Goal: Task Accomplishment & Management: Complete application form

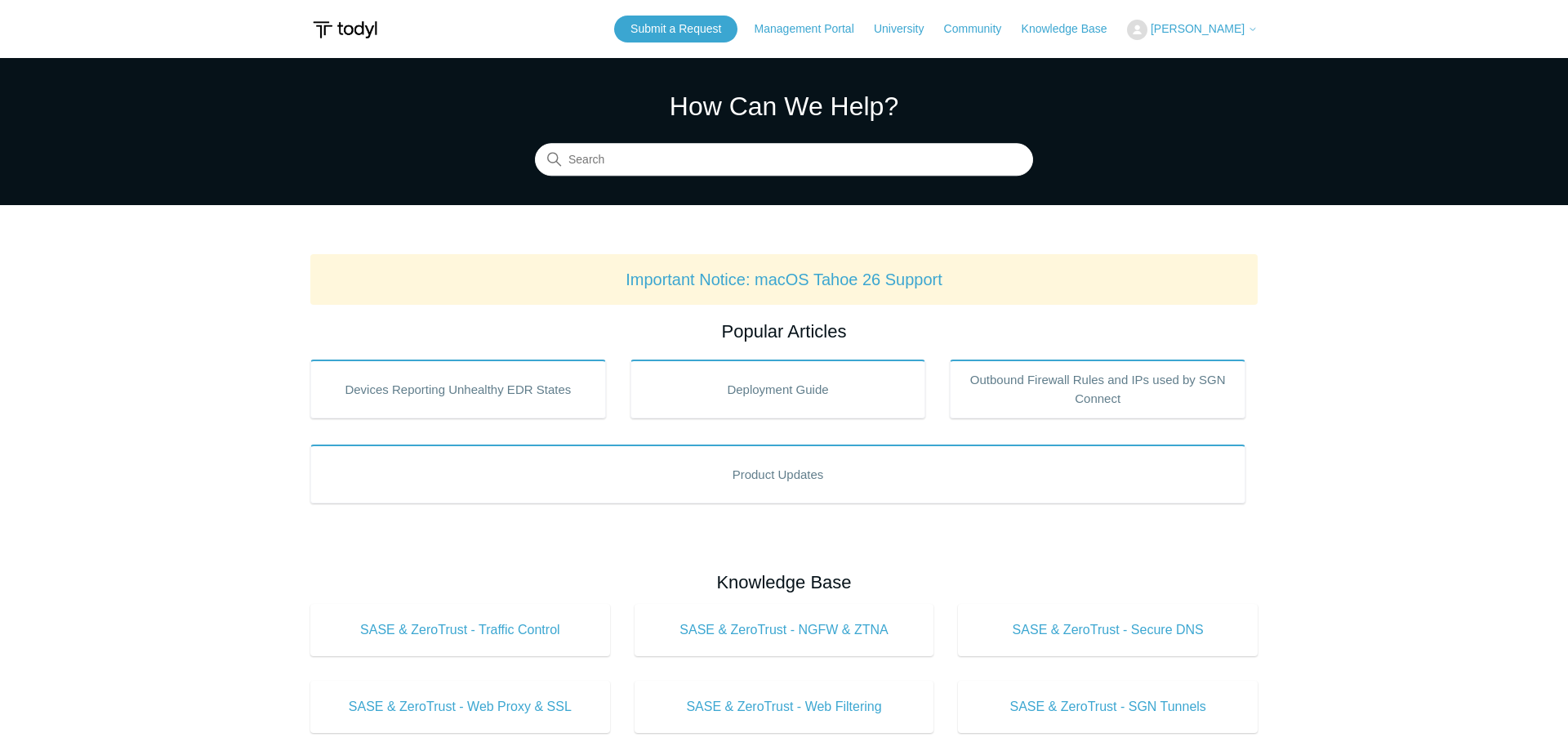
click at [1197, 23] on span "[PERSON_NAME]" at bounding box center [1197, 29] width 94 height 14
click at [808, 34] on link "Management Portal" at bounding box center [813, 29] width 116 height 17
click at [817, 28] on link "Management Portal" at bounding box center [813, 29] width 116 height 17
click at [1182, 30] on span "[PERSON_NAME]" at bounding box center [1197, 29] width 94 height 14
click at [664, 14] on header "Submit a Request Management Portal University Community Knowledge Base Adrienne…" at bounding box center [784, 29] width 947 height 58
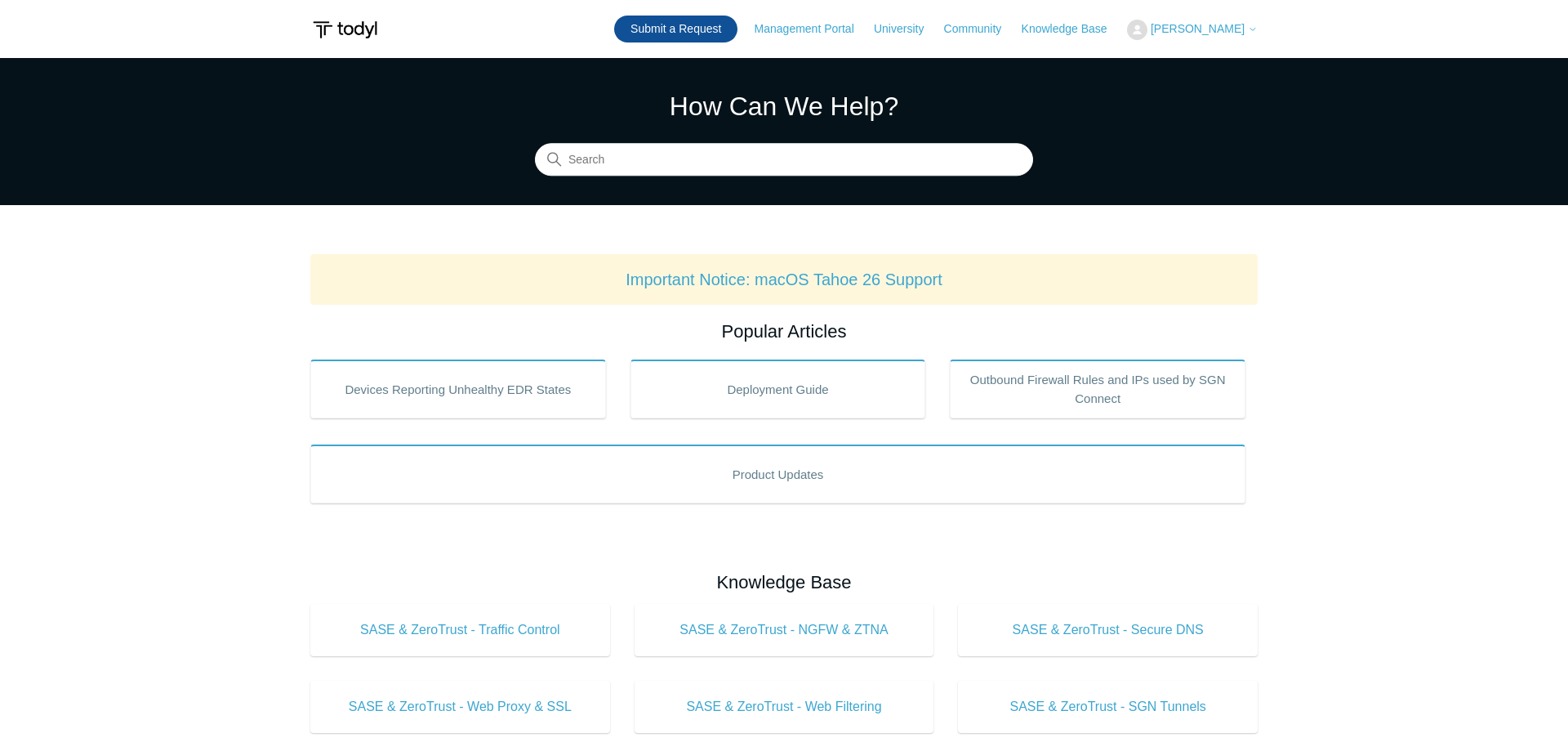
click at [663, 20] on link "Submit a Request" at bounding box center [676, 29] width 124 height 27
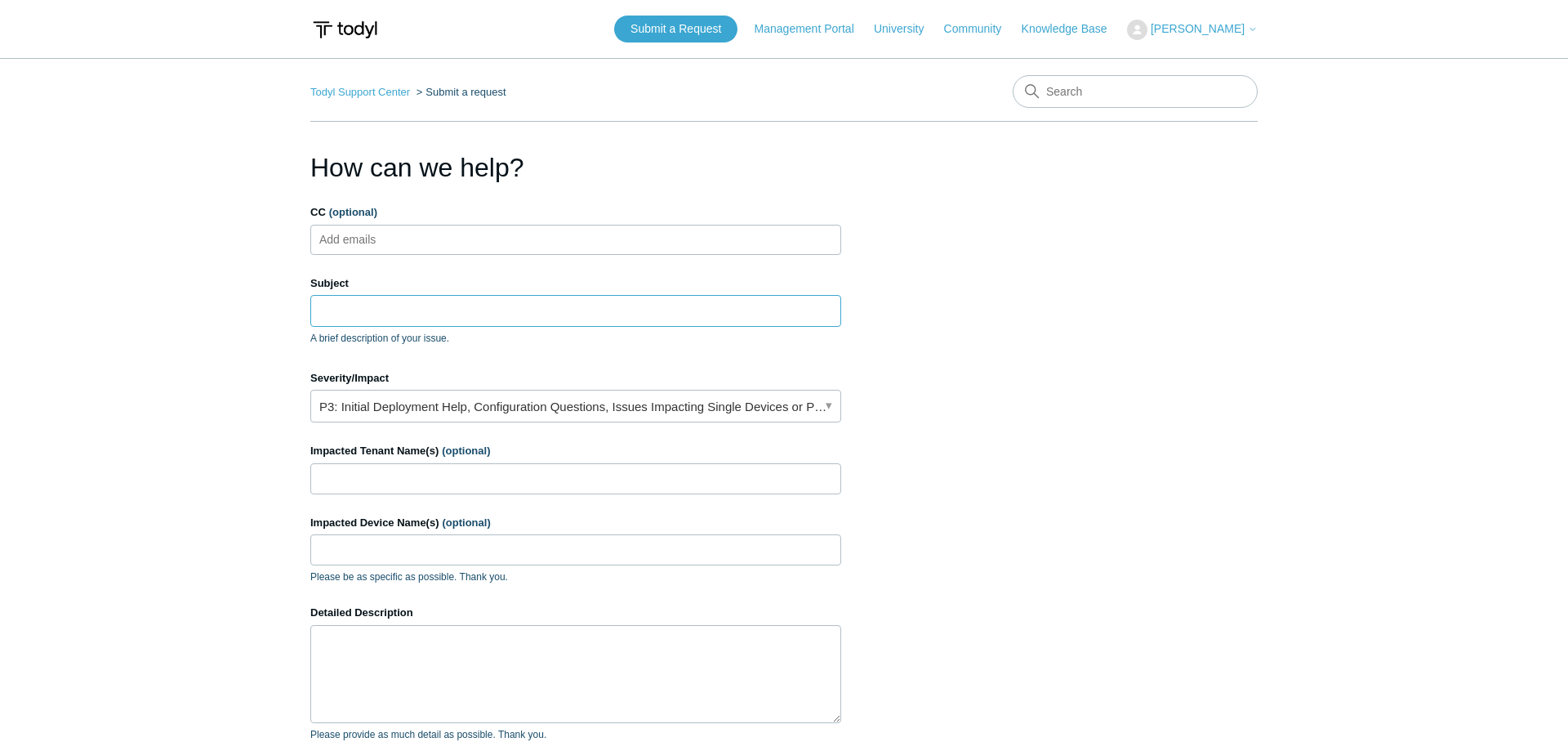
click at [651, 318] on input "Subject" at bounding box center [575, 310] width 530 height 31
paste input "Todyl XDR/SOC"
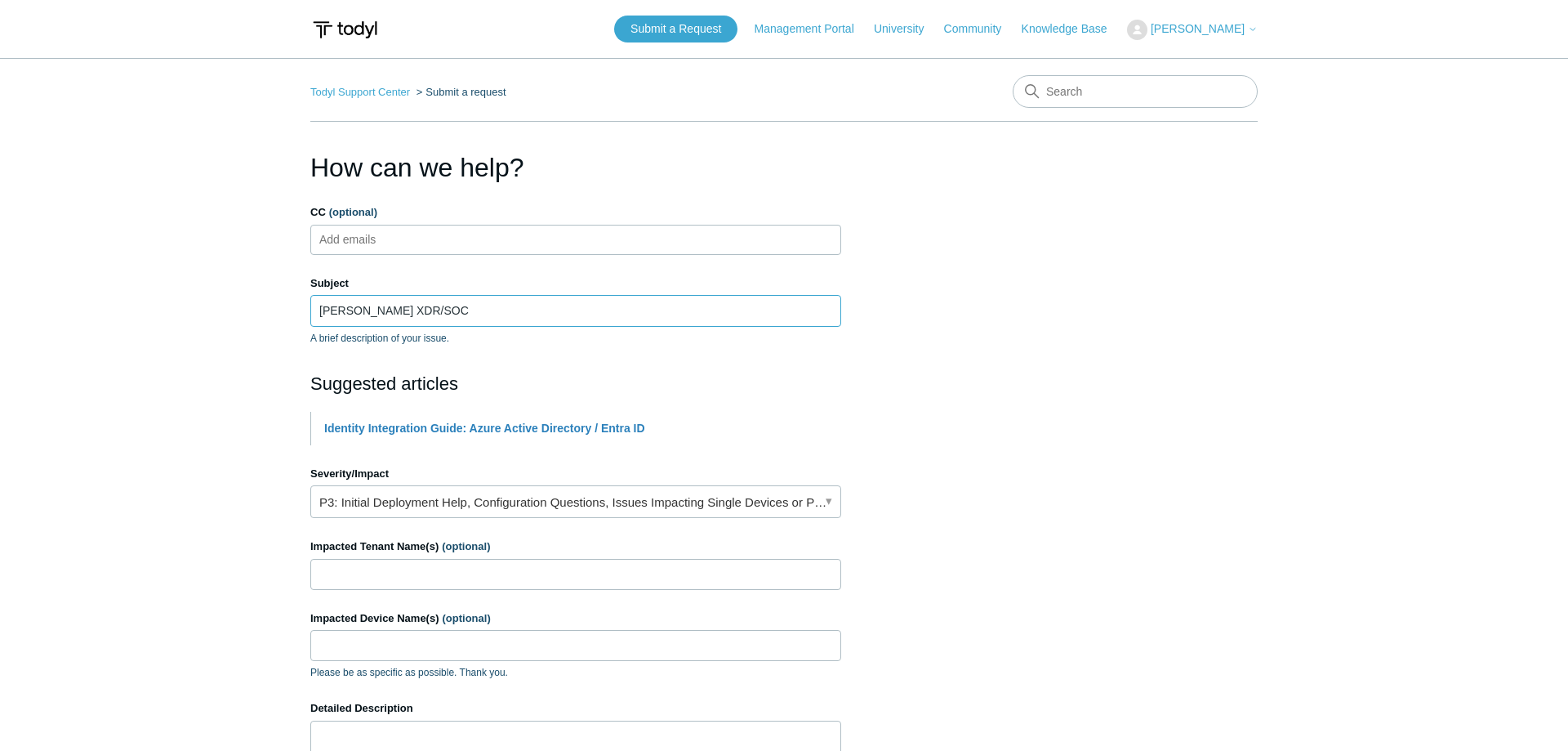
click at [356, 314] on input "[PERSON_NAME] XDR/SOC" at bounding box center [575, 310] width 530 height 31
type input "[PERSON_NAME] XDR/SOC"
click at [421, 241] on ul "Add emails" at bounding box center [575, 239] width 530 height 30
type input "a"
click at [387, 511] on link "P3: Initial Deployment Help, Configuration Questions, Issues Impacting Single D…" at bounding box center [575, 502] width 530 height 33
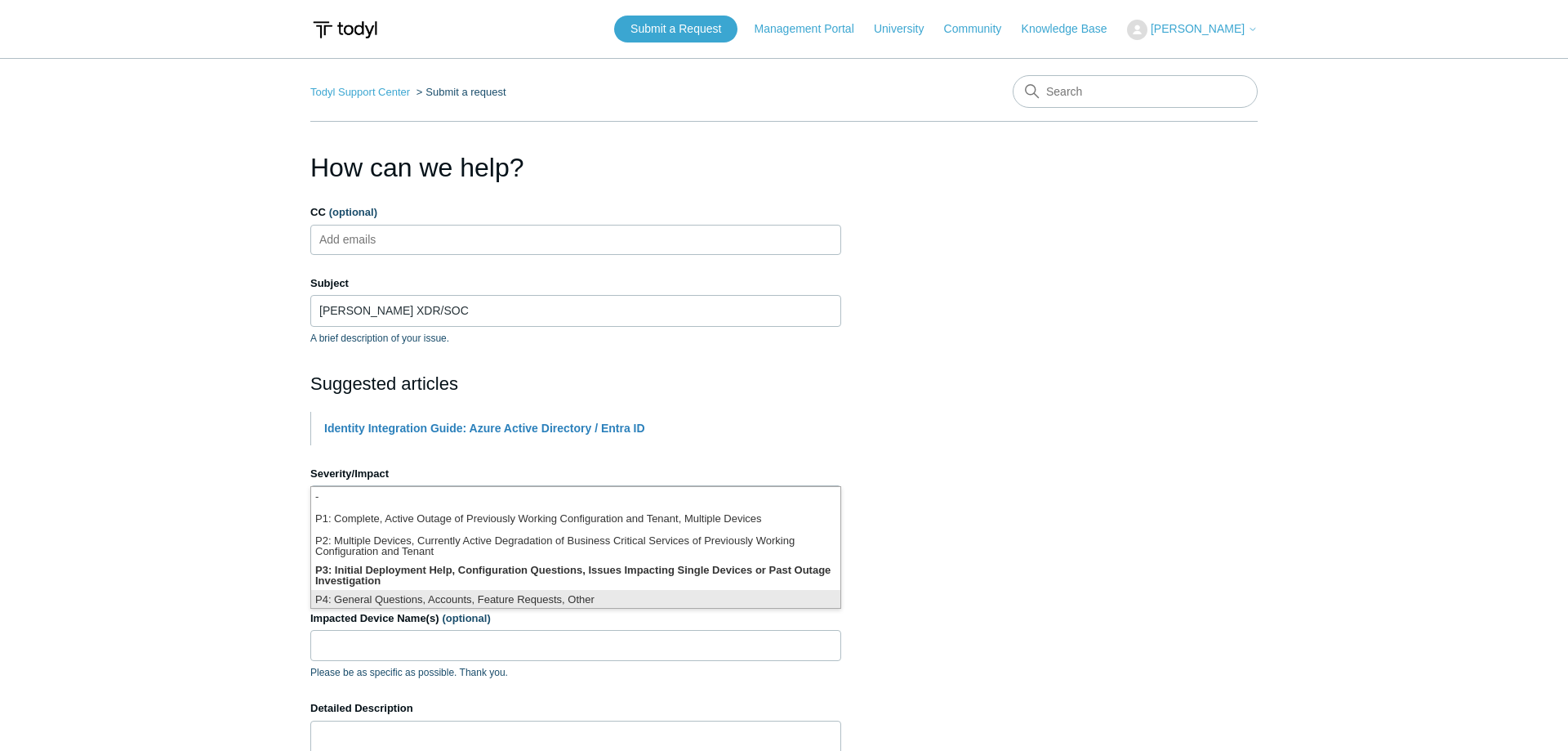
click at [418, 596] on li "P4: General Questions, Accounts, Feature Requests, Other" at bounding box center [576, 600] width 529 height 22
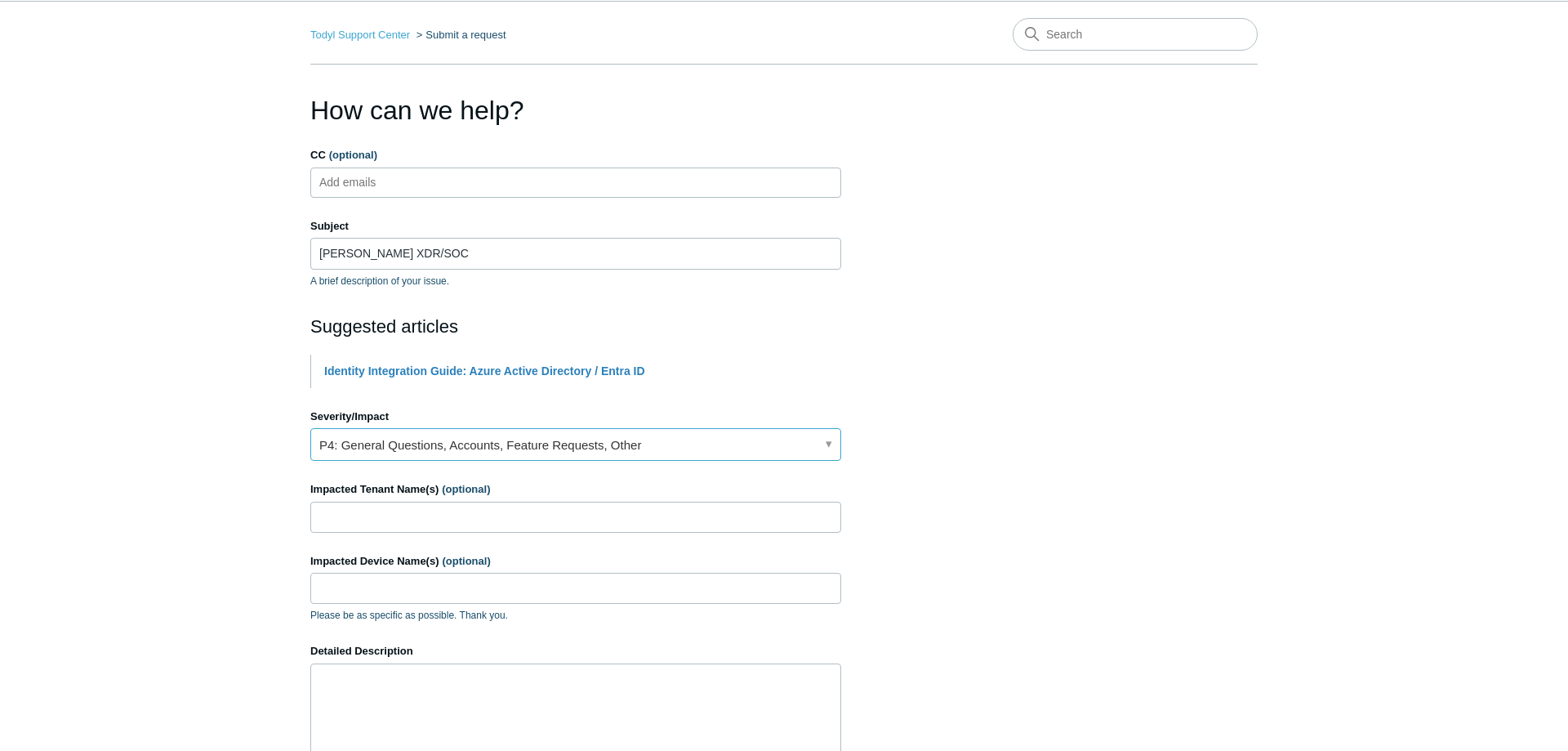
scroll to position [61, 0]
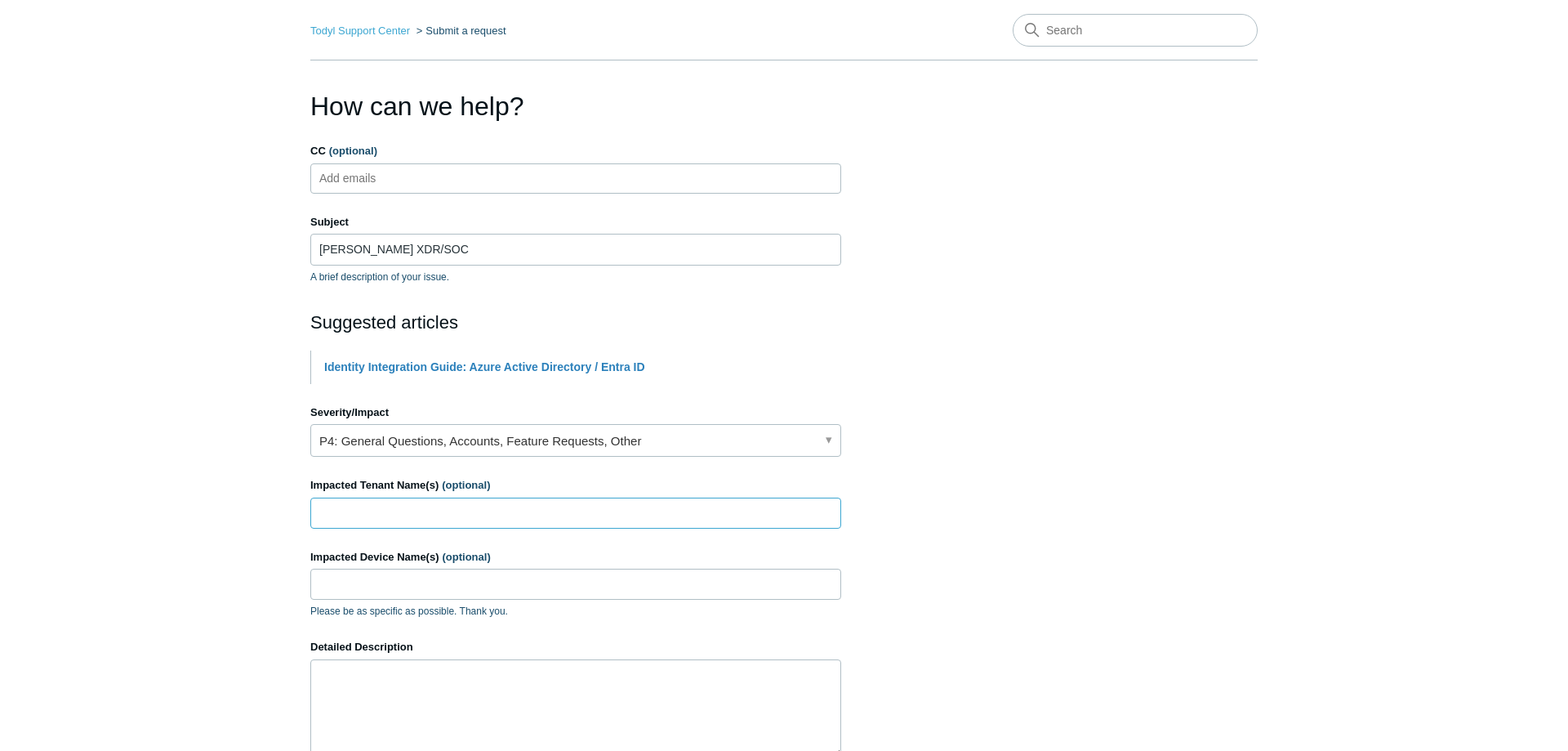
click at [414, 517] on input "Impacted Tenant Name(s) (optional)" at bounding box center [575, 513] width 530 height 31
type input "AVAJEN"
paste textarea "Todyl XDR/SOC"
click at [459, 706] on textarea "Hello, We have a notification that Todyl XDR/SOC" at bounding box center [575, 708] width 530 height 98
click at [612, 705] on textarea "Hello, We have a notification that our Todyl XDR/SOC" at bounding box center [575, 708] width 530 height 98
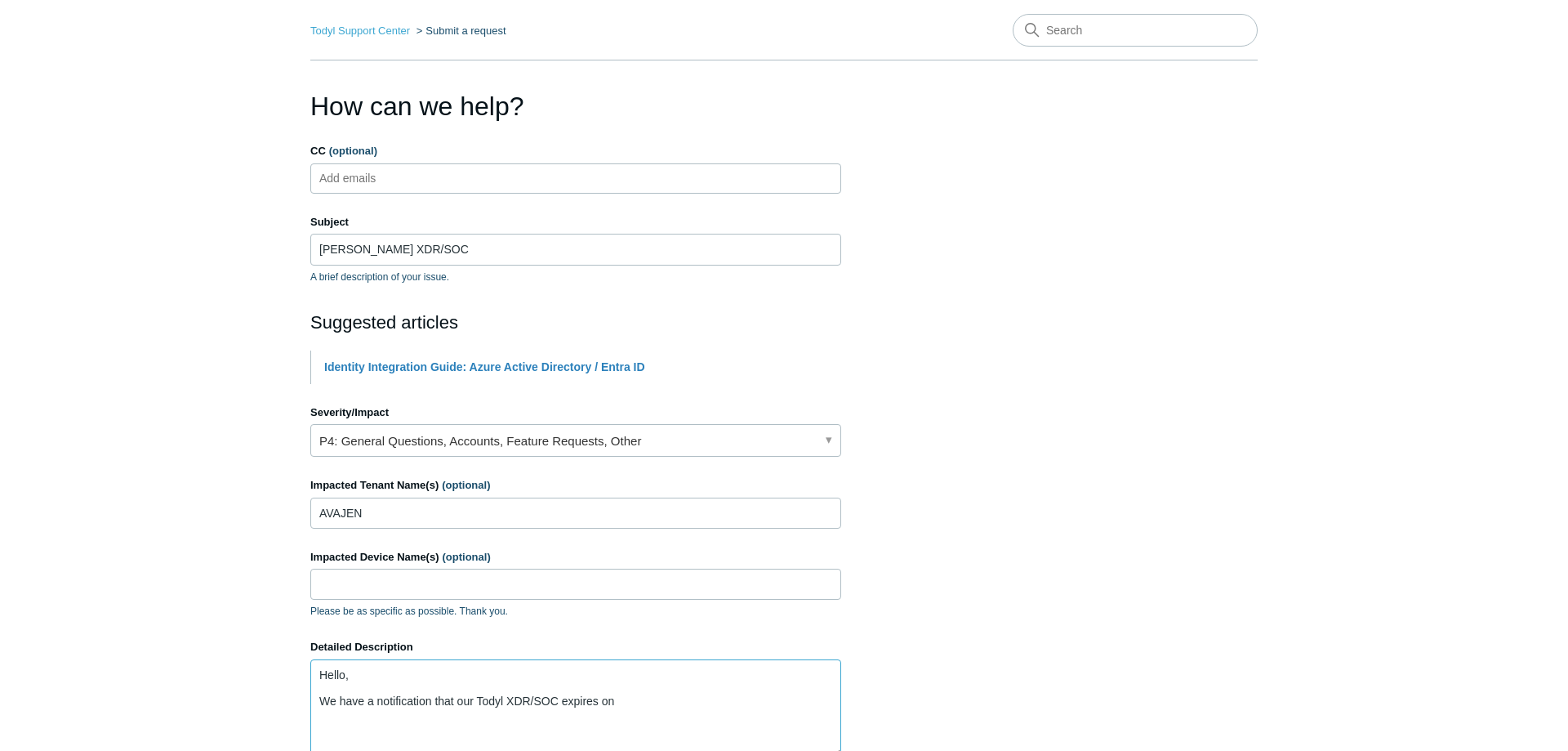
click at [748, 713] on textarea "Hello, We have a notification that our Todyl XDR/SOC expires on" at bounding box center [575, 708] width 530 height 98
paste textarea "[DATE]"
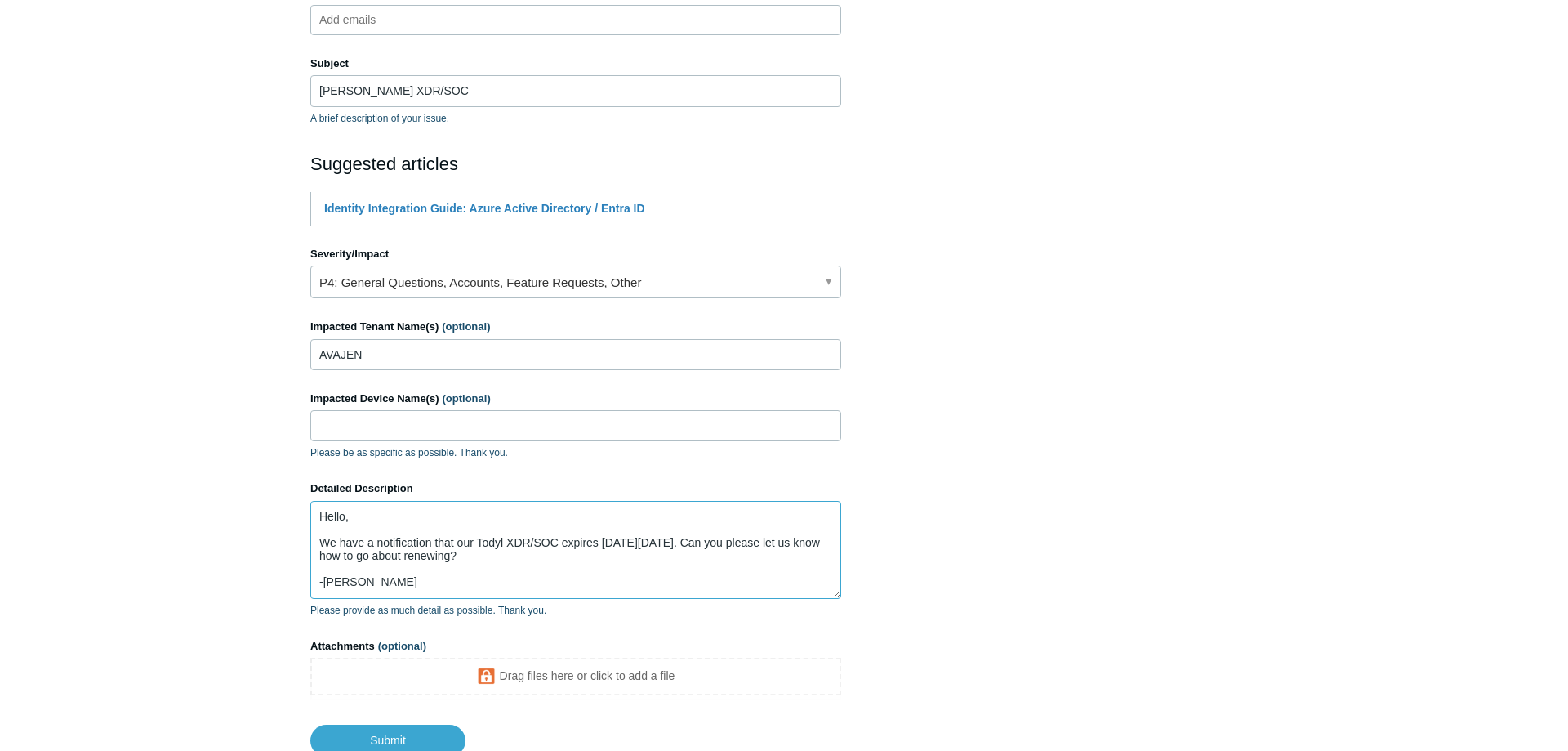
scroll to position [275, 0]
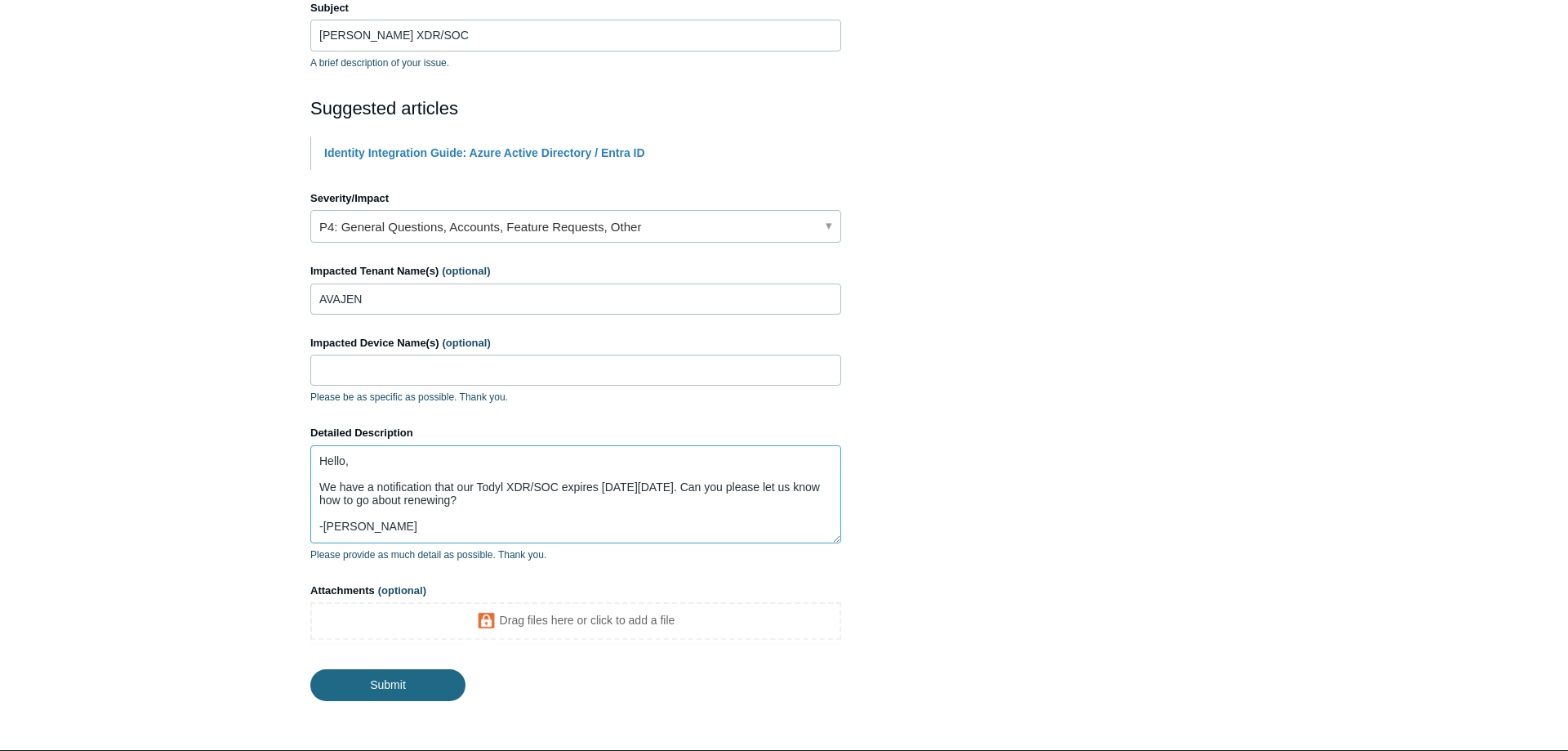
type textarea "Hello, We have a notification that our Todyl XDR/SOC expires [DATE][DATE]. Can …"
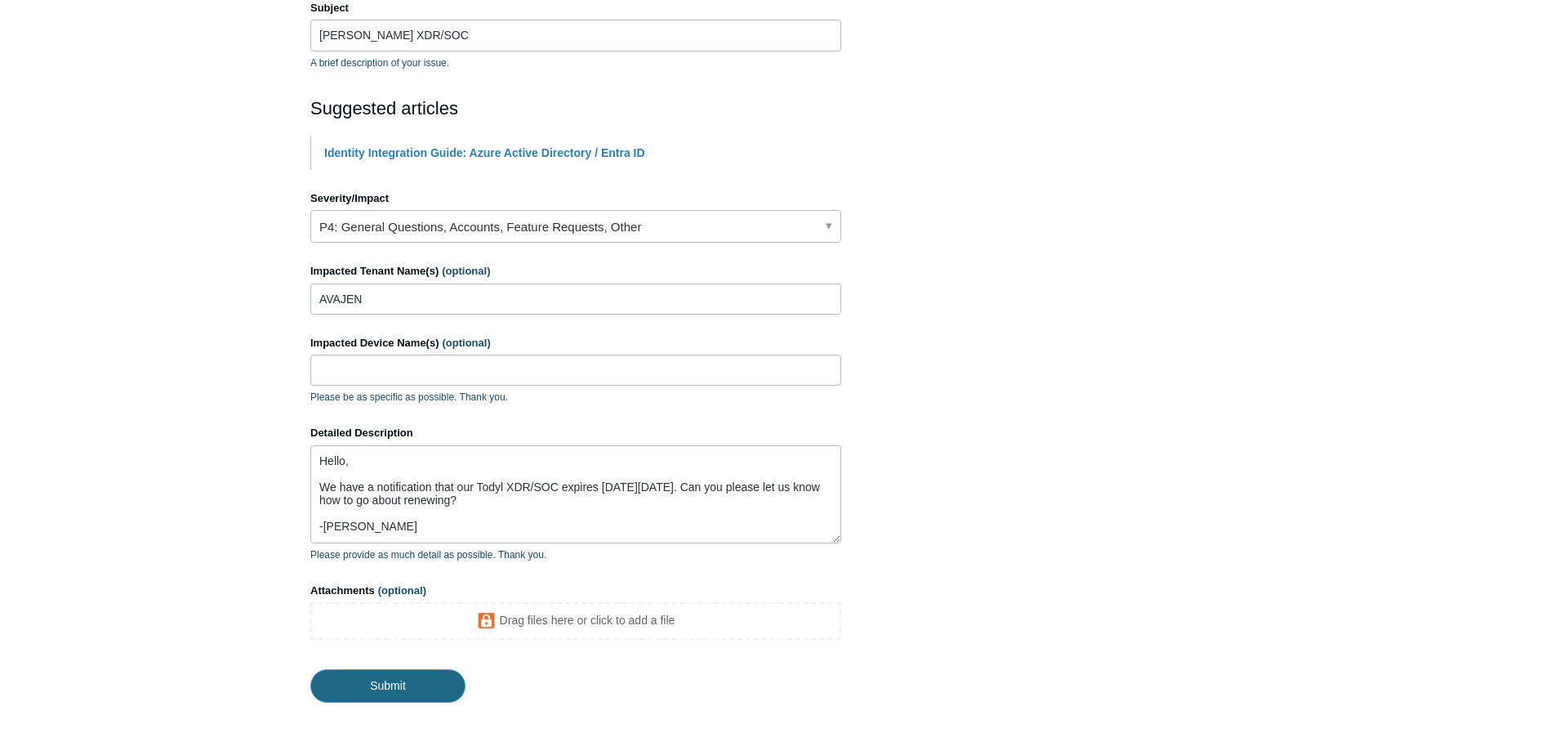
click at [411, 694] on input "Submit" at bounding box center [387, 685] width 156 height 33
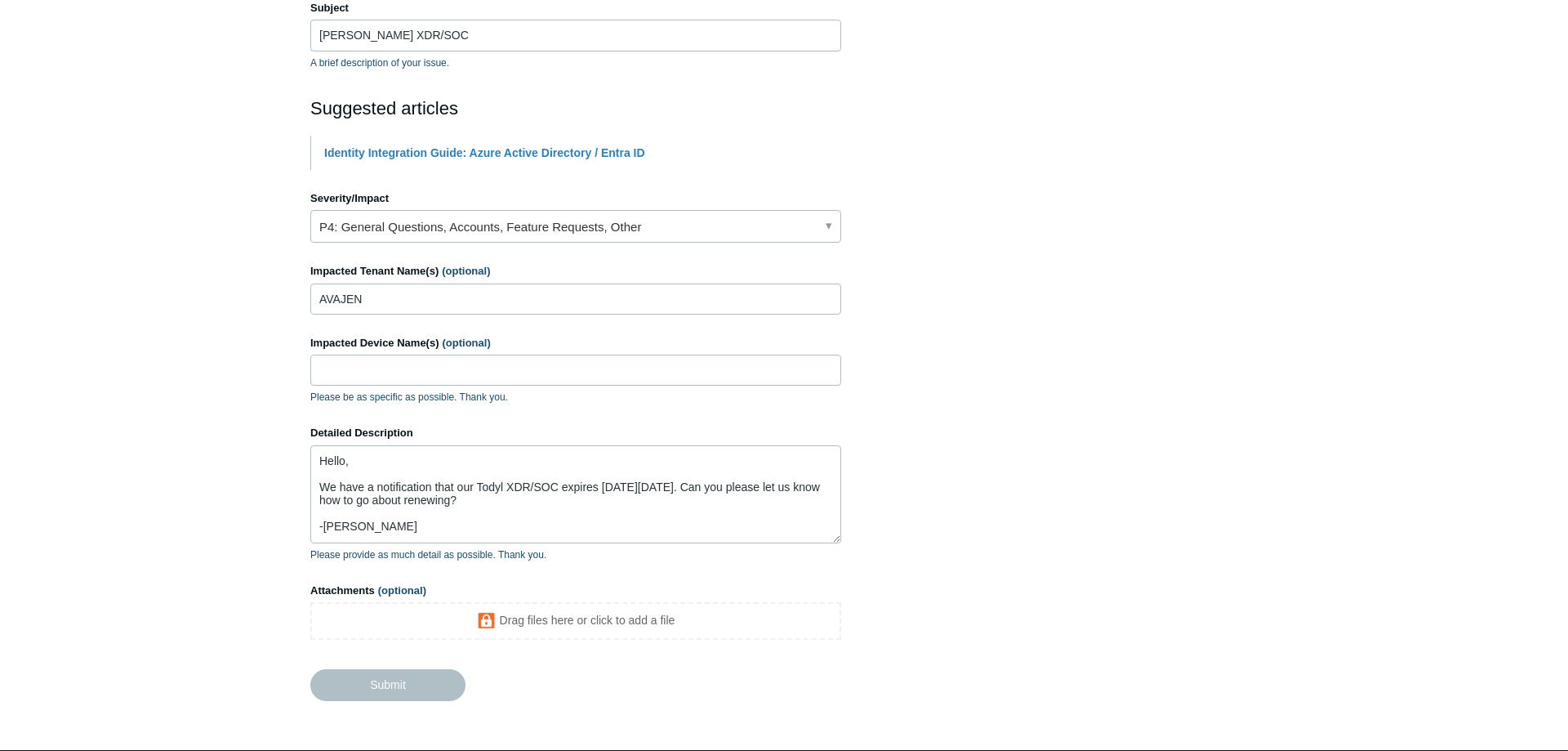
scroll to position [0, 0]
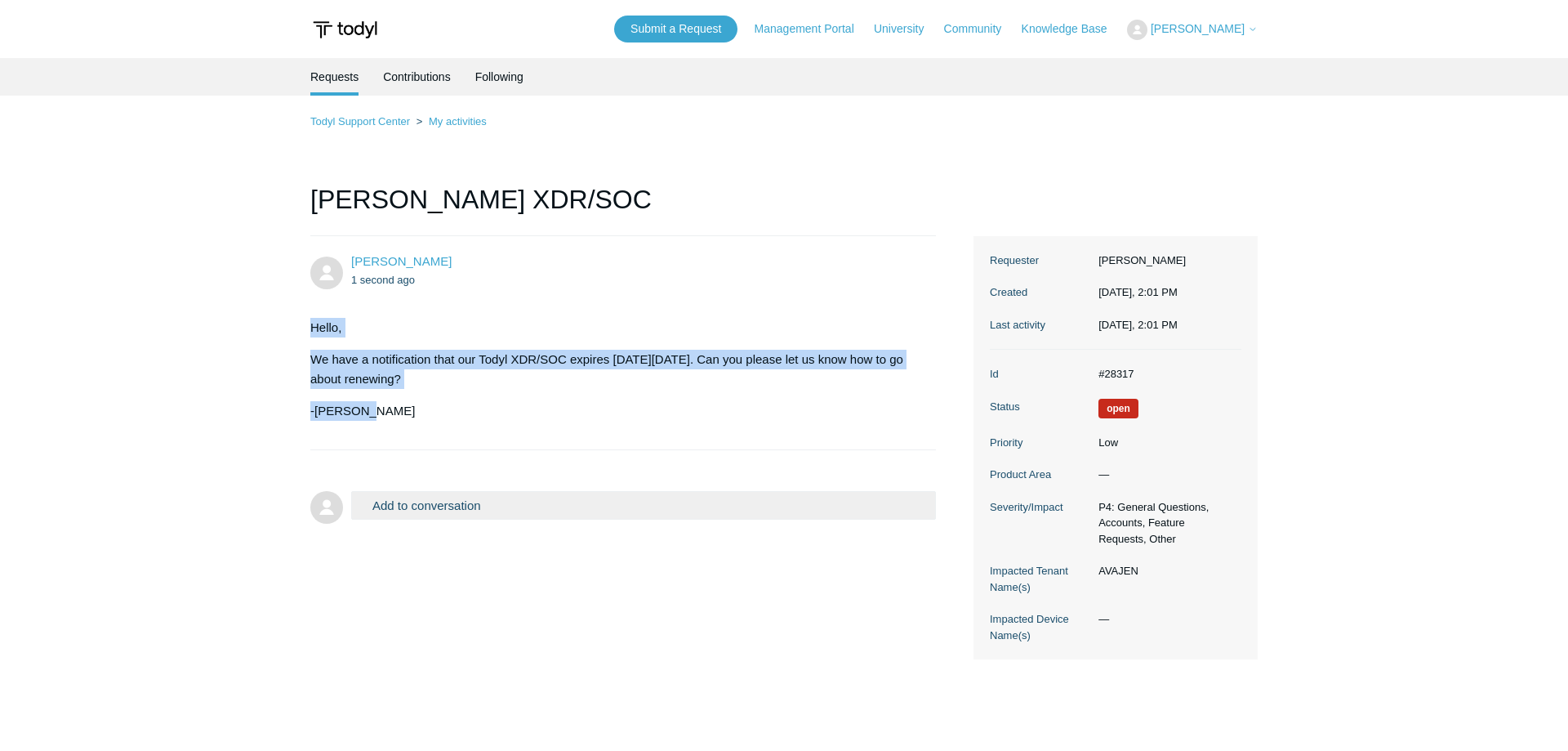
drag, startPoint x: 407, startPoint y: 429, endPoint x: 302, endPoint y: 319, distance: 152.1
click at [310, 319] on section "Hello, We have a notification that our Todyl XDR/SOC expires on Sunday, 05 Oct.…" at bounding box center [614, 369] width 610 height 128
click at [764, 374] on p "We have a notification that our Todyl XDR/SOC expires on Sunday, 05 Oct. 2025. …" at bounding box center [614, 369] width 610 height 40
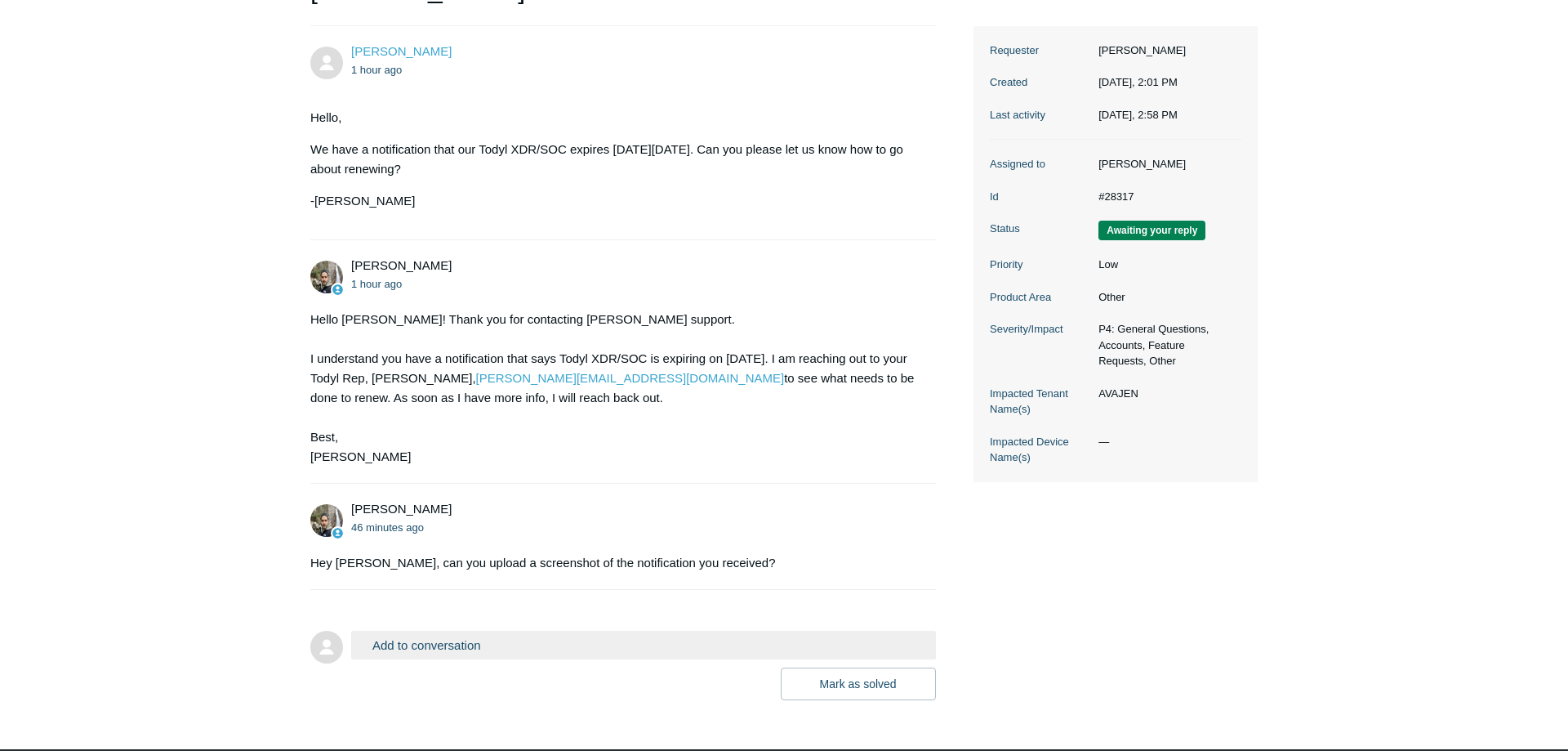
scroll to position [274, 0]
